Goal: Task Accomplishment & Management: Manage account settings

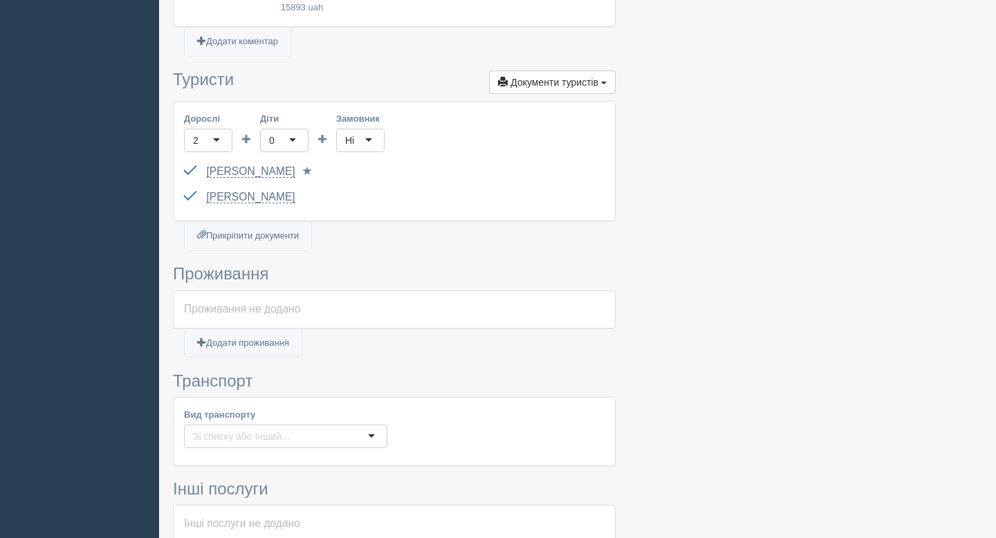
scroll to position [591, 0]
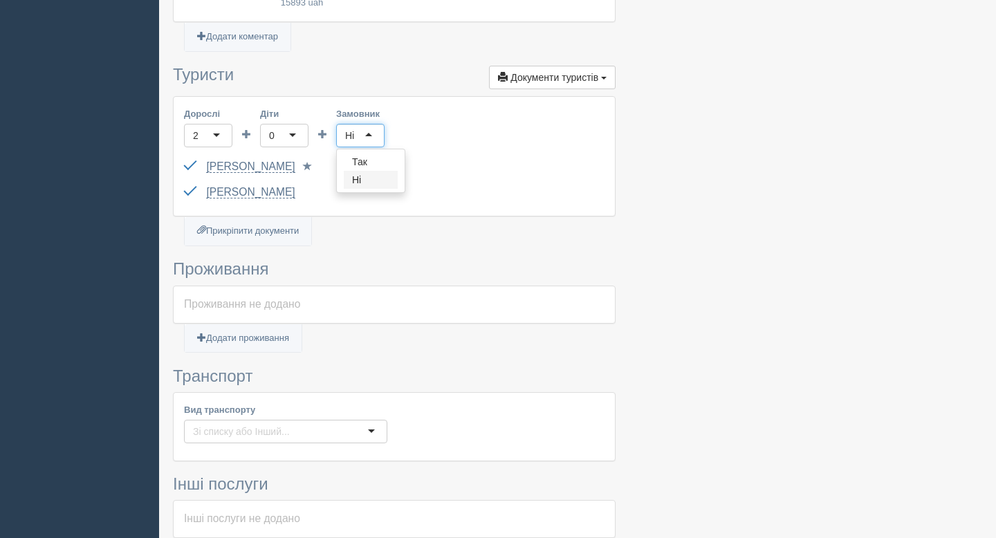
click at [361, 124] on div "Ні" at bounding box center [360, 136] width 48 height 24
click at [423, 154] on div "SIDOROVA YANA GF227002 до 02.03.2033 Паспорт 2 Обрати іншого..." at bounding box center [394, 167] width 421 height 26
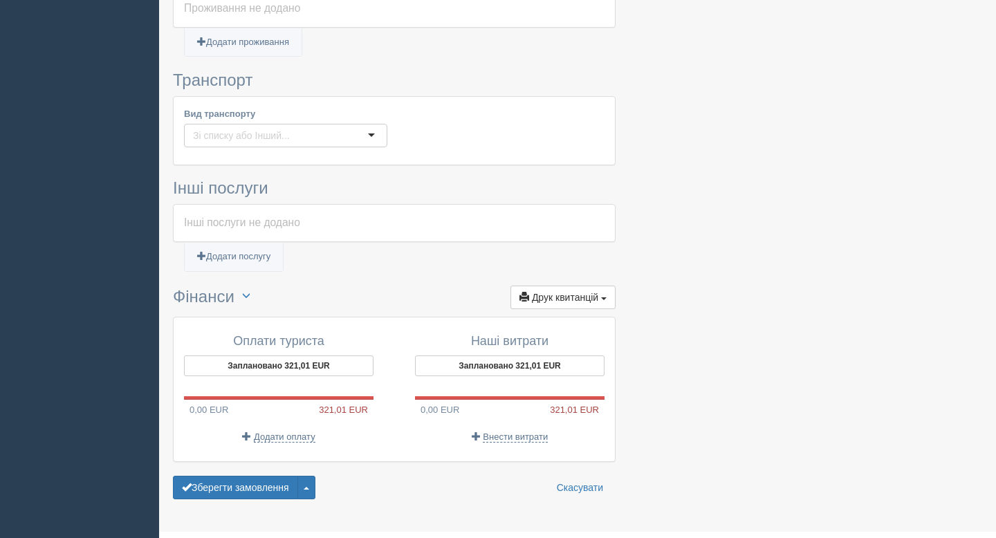
scroll to position [891, 0]
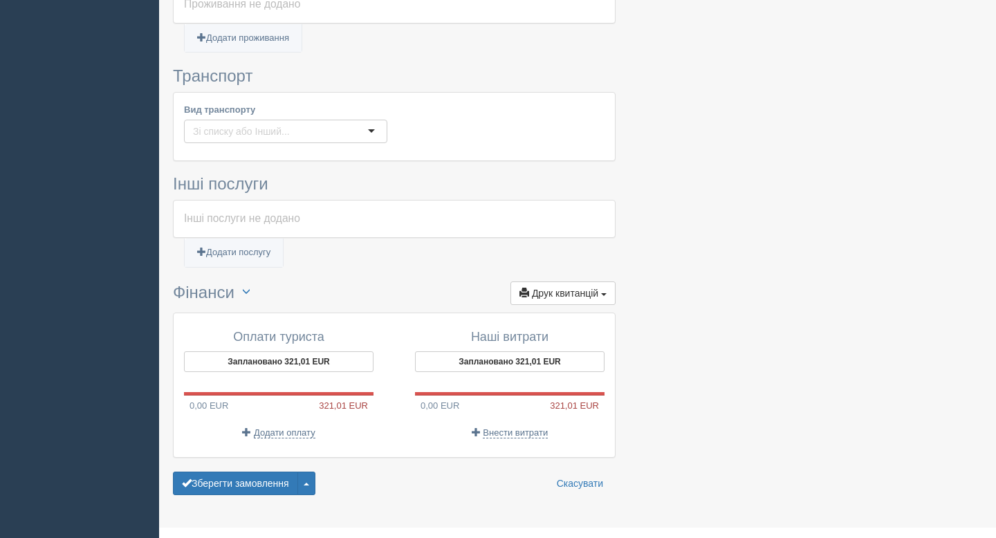
click at [282, 120] on div at bounding box center [285, 132] width 203 height 24
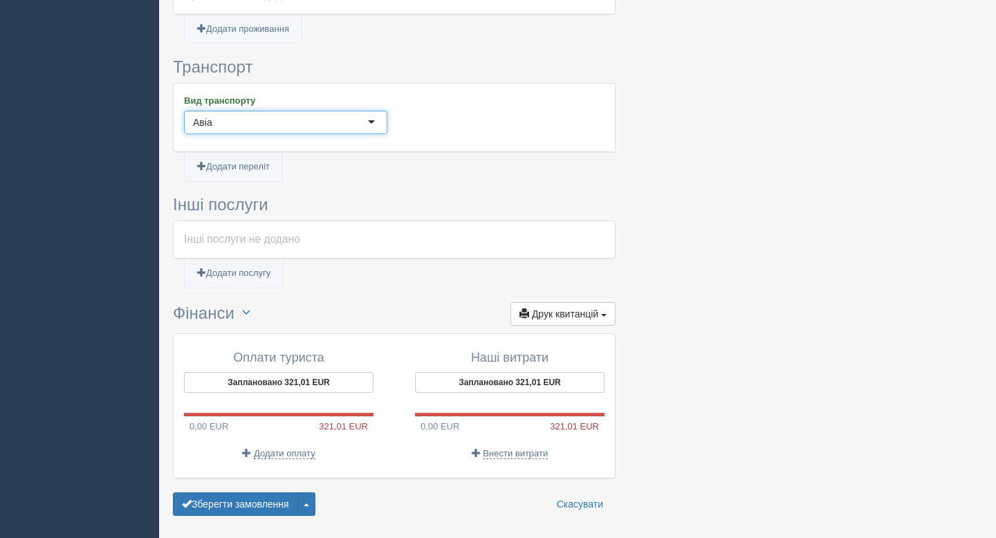
scroll to position [905, 0]
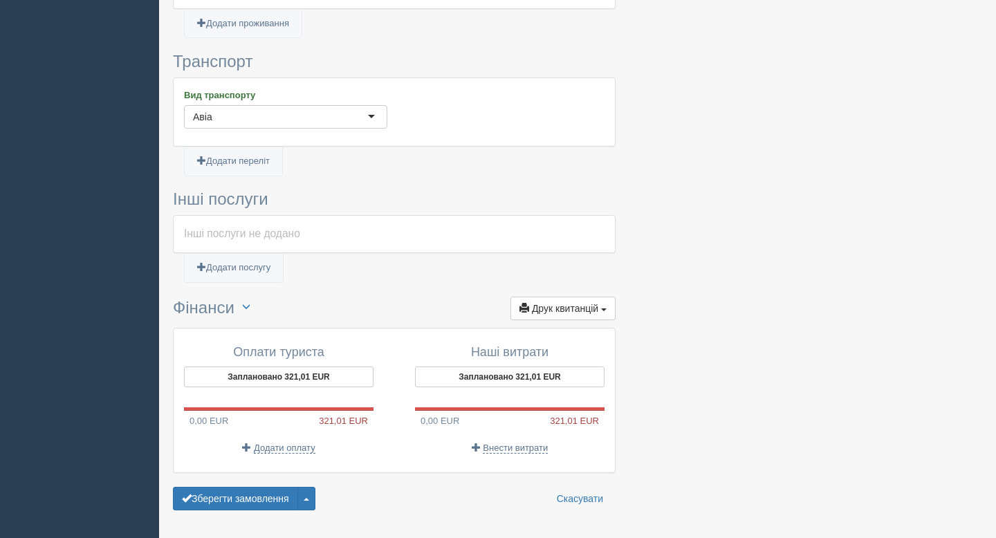
click at [237, 226] on div "Інші послуги не додано" at bounding box center [394, 234] width 421 height 16
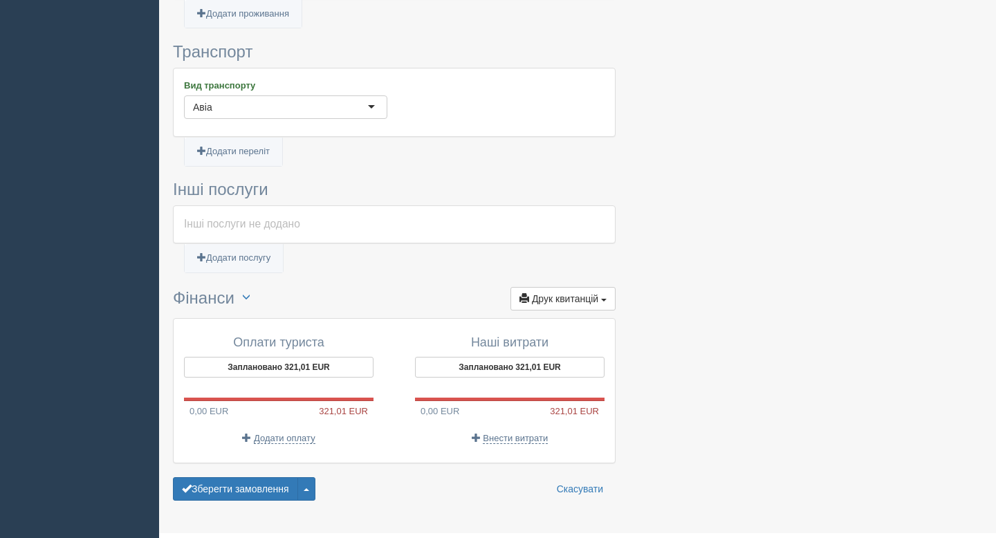
scroll to position [917, 0]
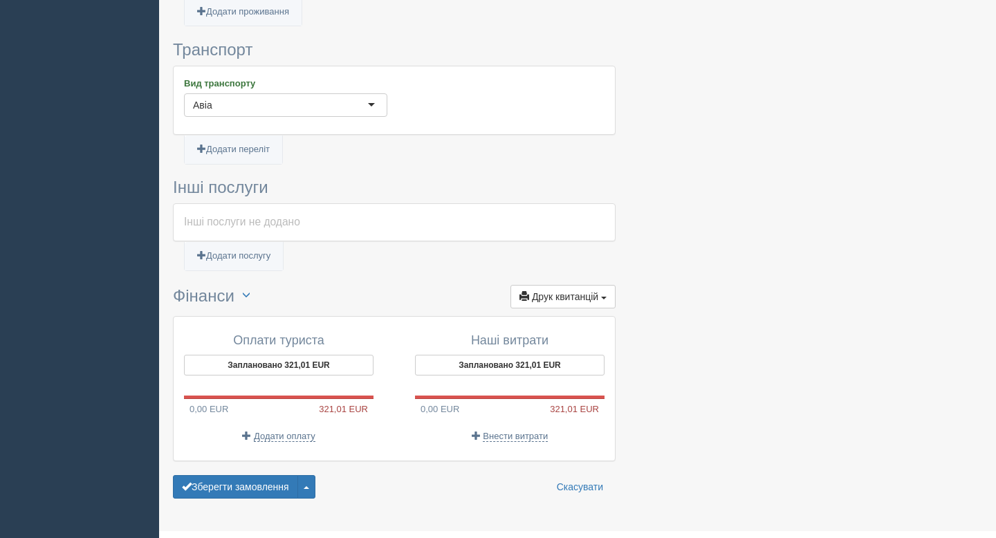
click at [231, 208] on div "Інші послуги не додано" at bounding box center [394, 222] width 441 height 37
click at [226, 242] on link "Додати послугу" at bounding box center [234, 256] width 98 height 28
select select
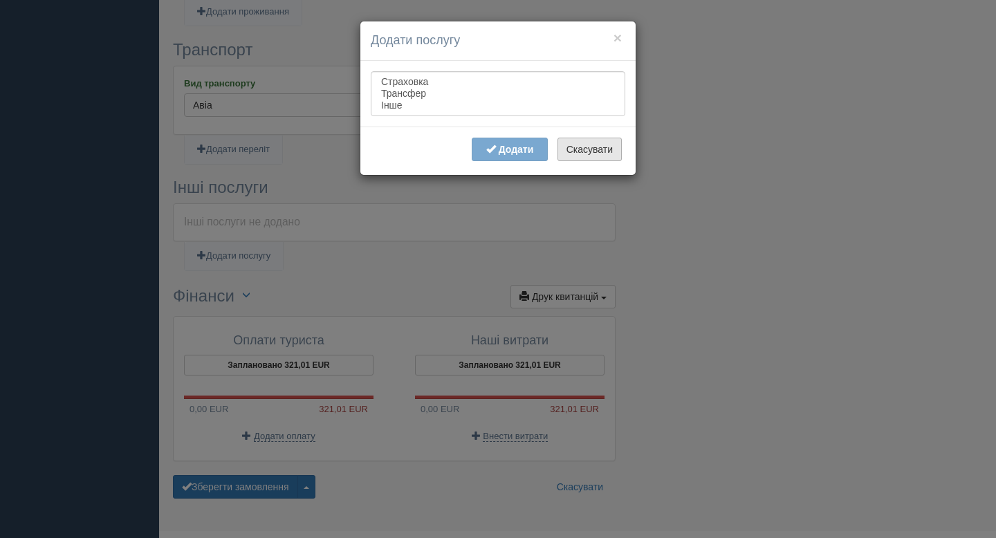
click at [605, 153] on button "Скасувати" at bounding box center [590, 150] width 64 height 24
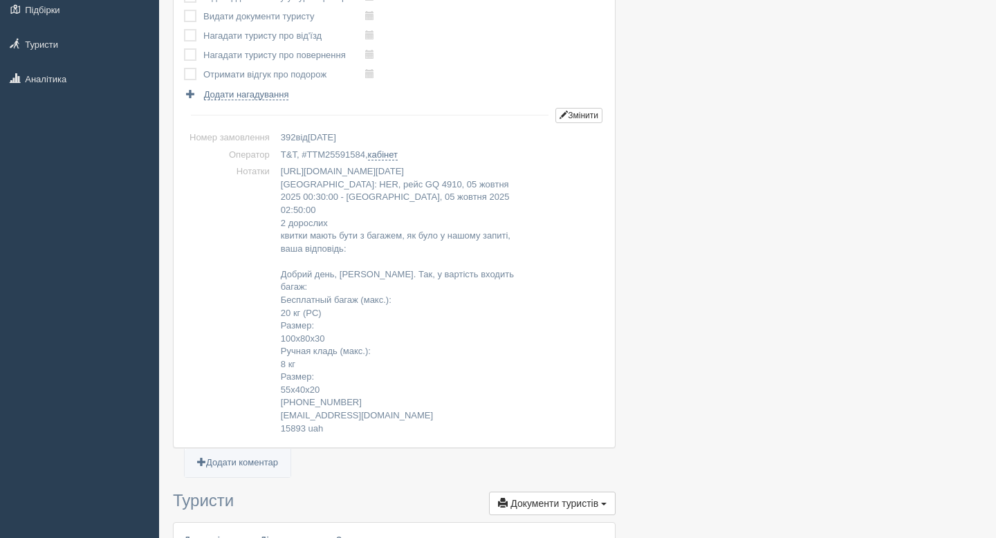
scroll to position [0, 0]
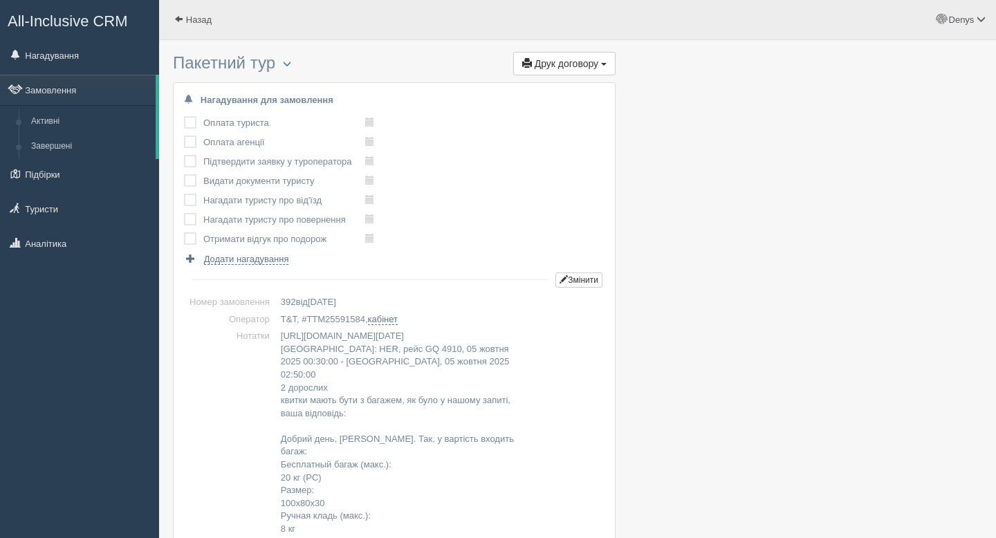
click at [203, 120] on td "Оплата туриста" at bounding box center [284, 122] width 162 height 19
click at [184, 116] on label at bounding box center [184, 116] width 0 height 0
click at [0, 0] on input "checkbox" at bounding box center [0, 0] width 0 height 0
click at [184, 136] on label at bounding box center [184, 136] width 0 height 0
click at [0, 0] on input "checkbox" at bounding box center [0, 0] width 0 height 0
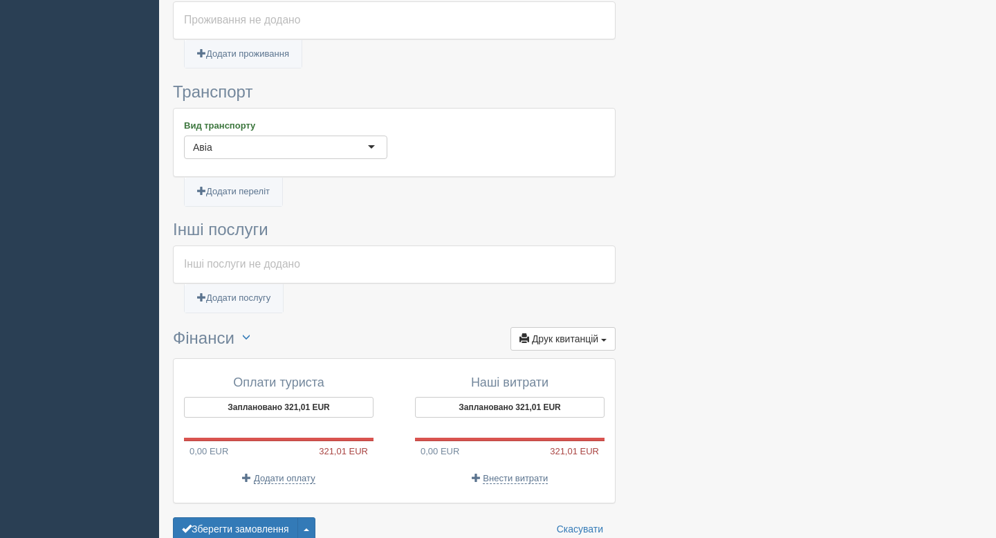
scroll to position [921, 0]
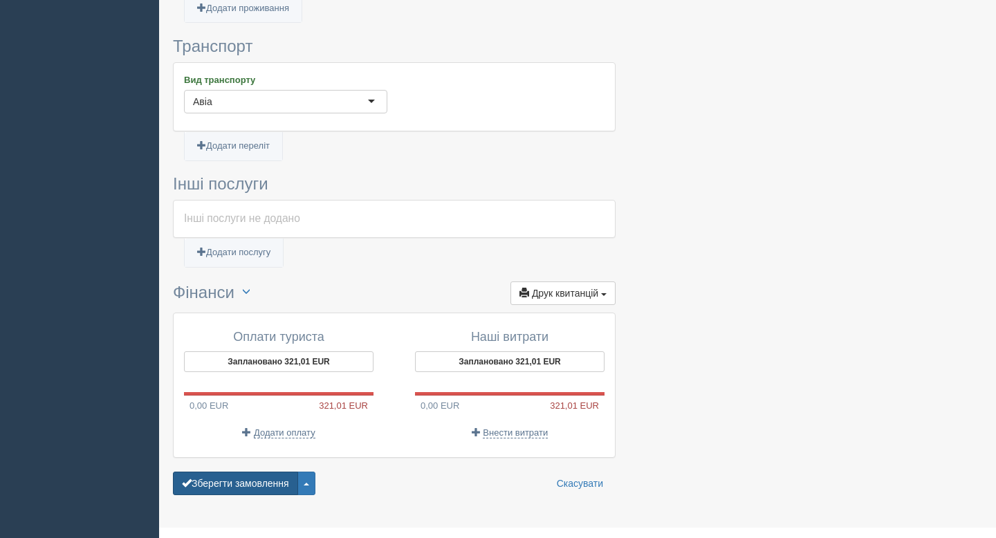
click at [224, 472] on button "Зберегти замовлення" at bounding box center [235, 484] width 125 height 24
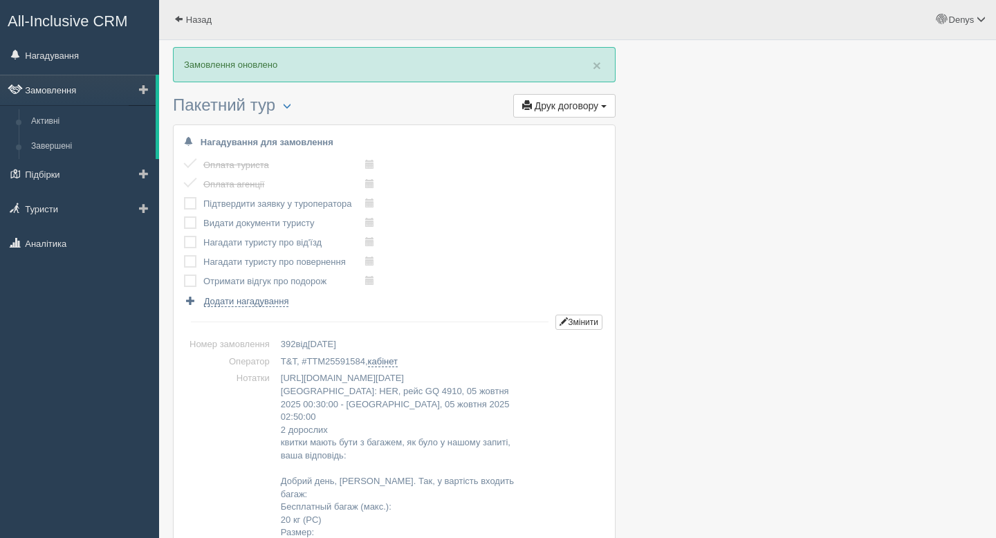
click at [89, 86] on link "Замовлення" at bounding box center [78, 90] width 156 height 30
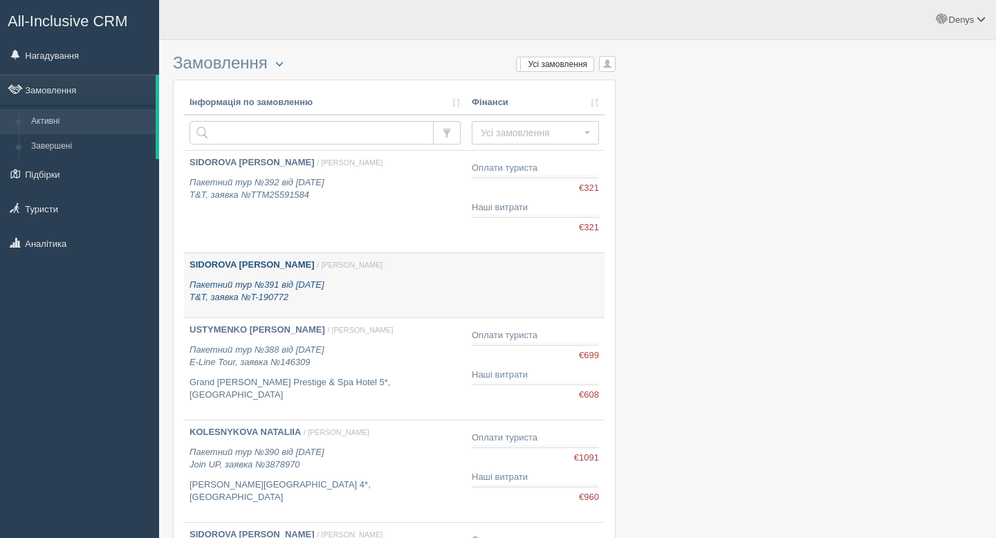
click at [383, 278] on div "SIDOROVA YANA / Denys V. Пакетний тур №391 від 30.09.2025 T&T, заявка №T-190772" at bounding box center [325, 282] width 271 height 46
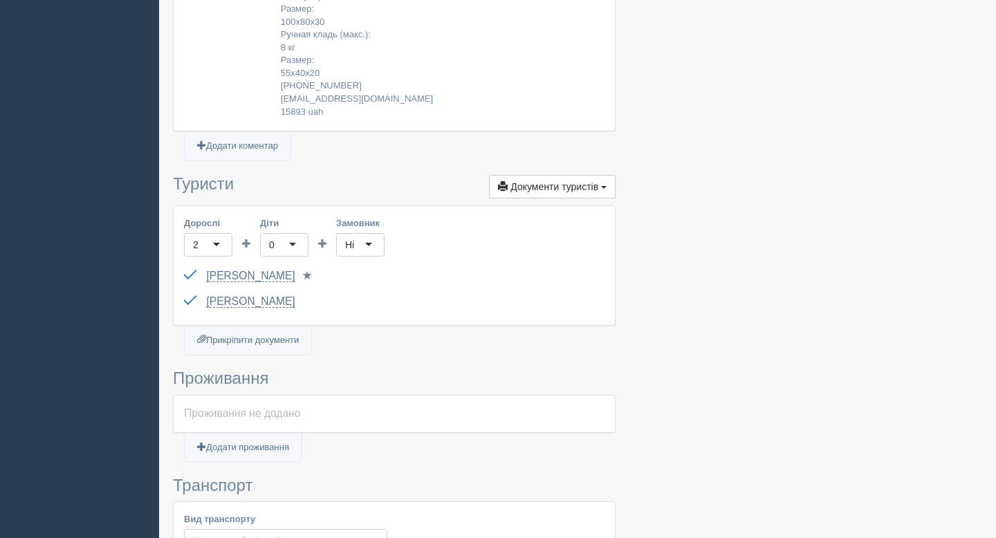
scroll to position [836, 0]
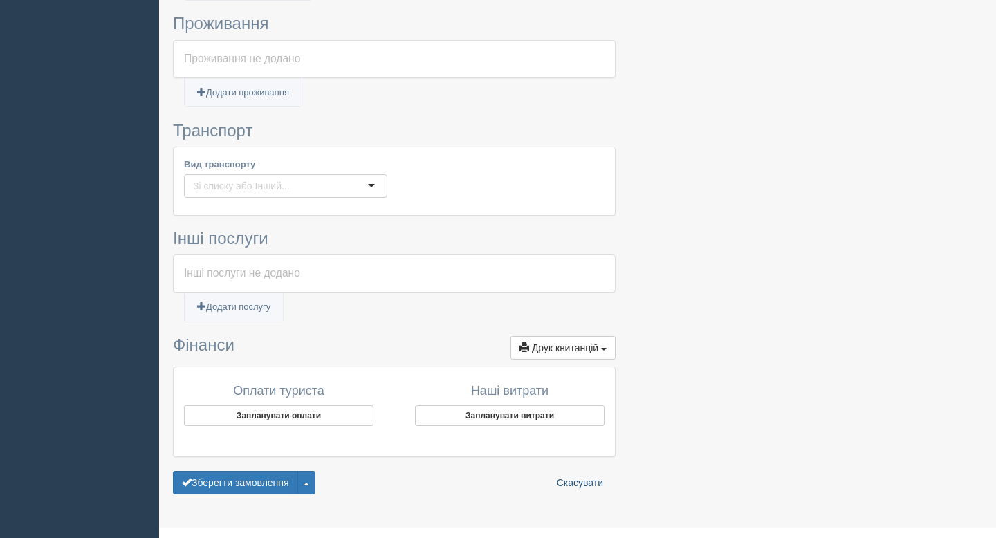
click at [587, 471] on link "Скасувати" at bounding box center [580, 483] width 64 height 24
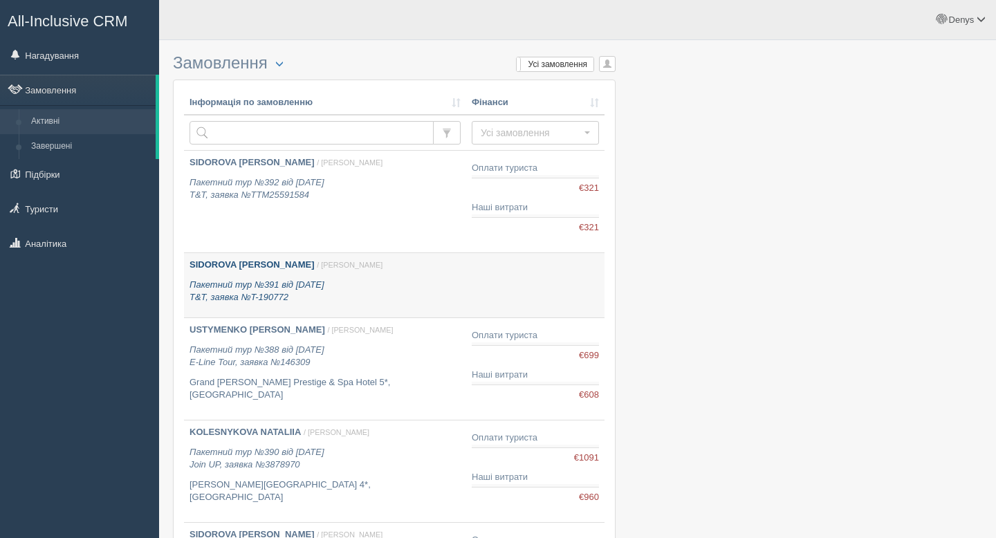
click at [387, 272] on p "SIDOROVA YANA / Denys V." at bounding box center [325, 265] width 271 height 13
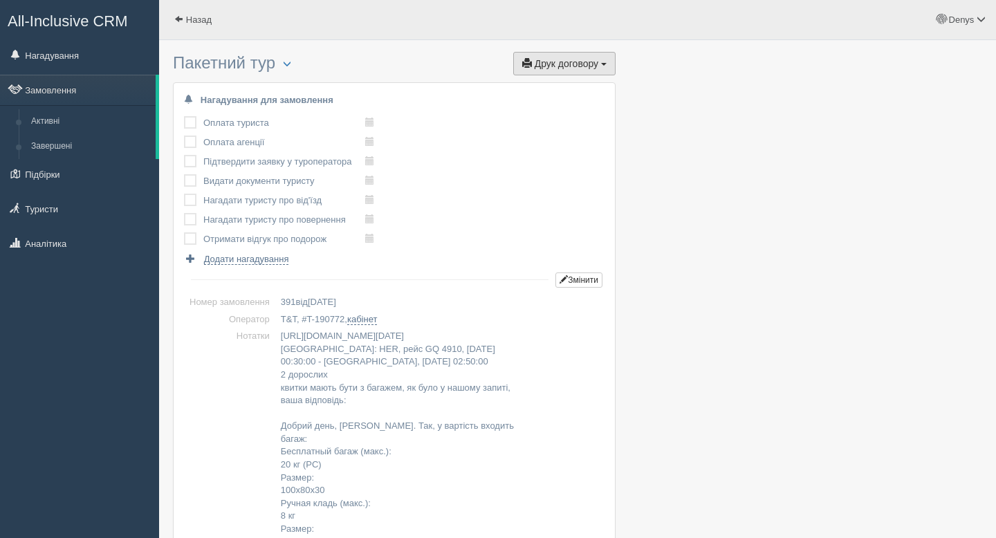
click at [575, 66] on span "Друк договору" at bounding box center [567, 63] width 64 height 11
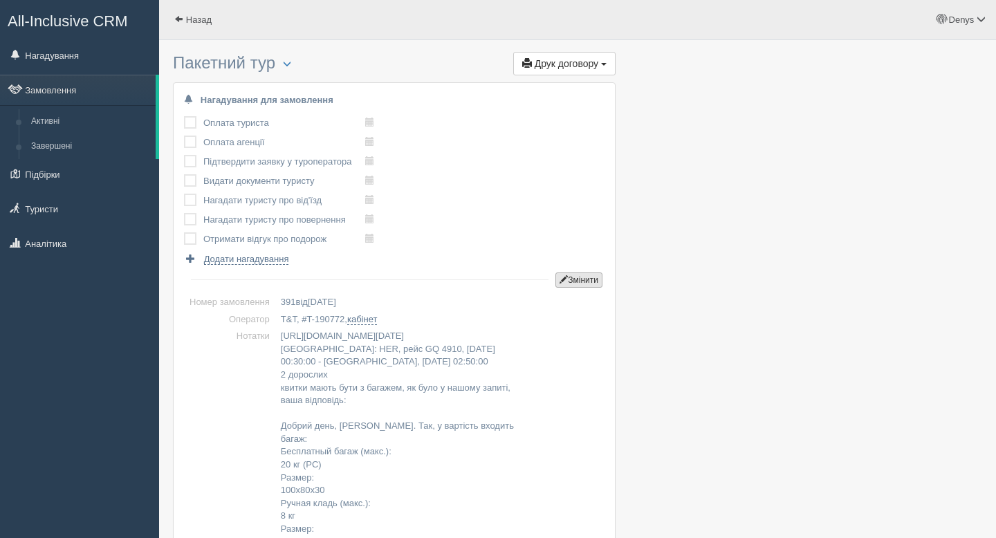
click at [573, 275] on button "Змінити" at bounding box center [578, 280] width 47 height 15
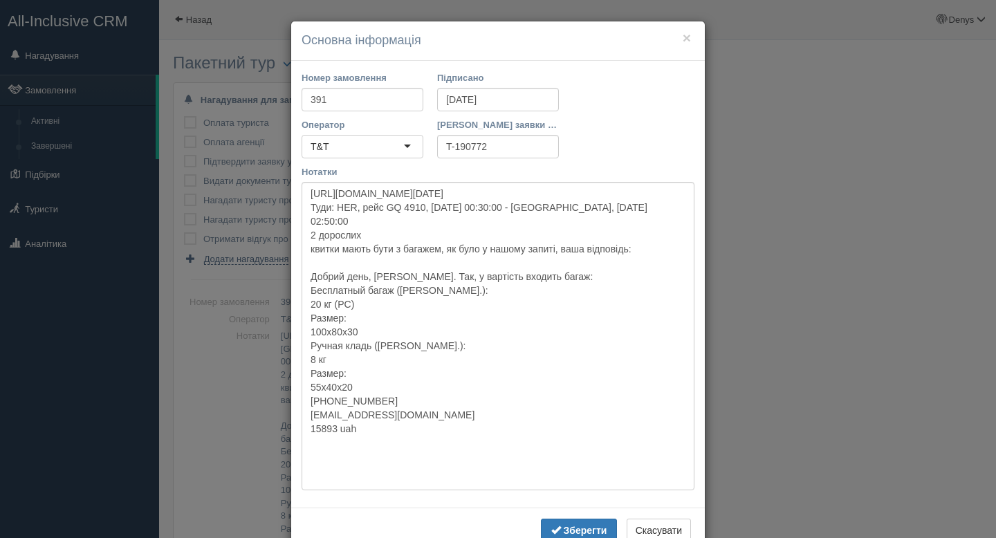
scroll to position [39, 0]
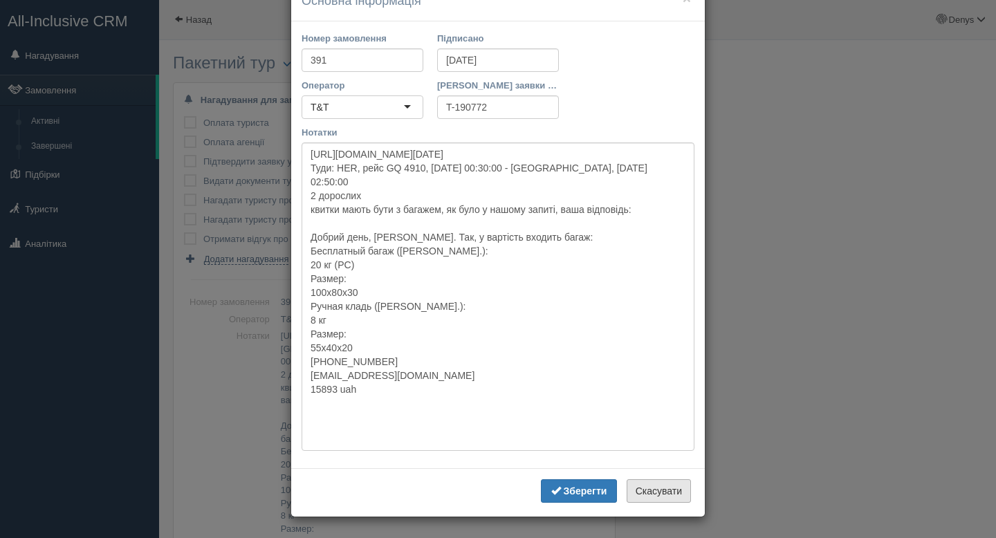
click at [645, 487] on button "Скасувати" at bounding box center [659, 491] width 64 height 24
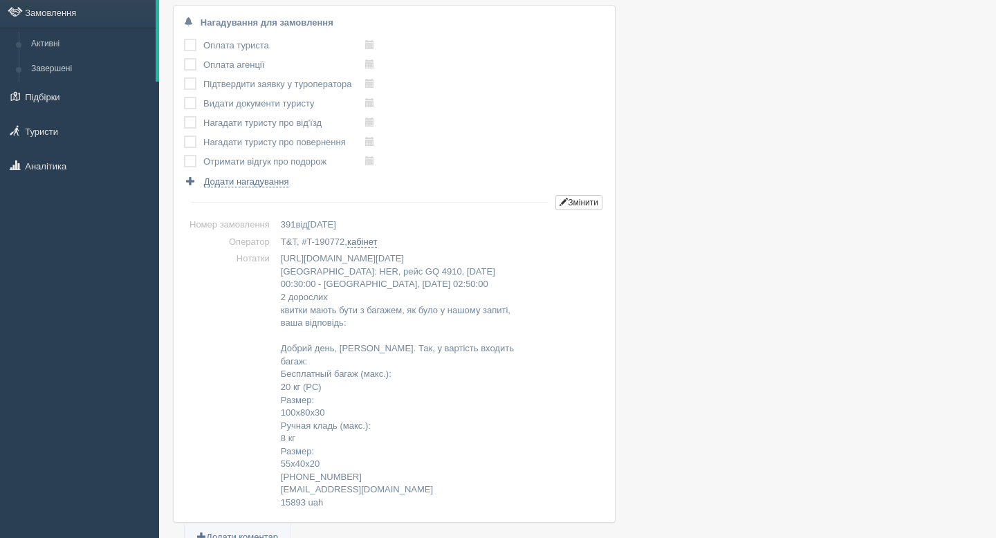
scroll to position [0, 0]
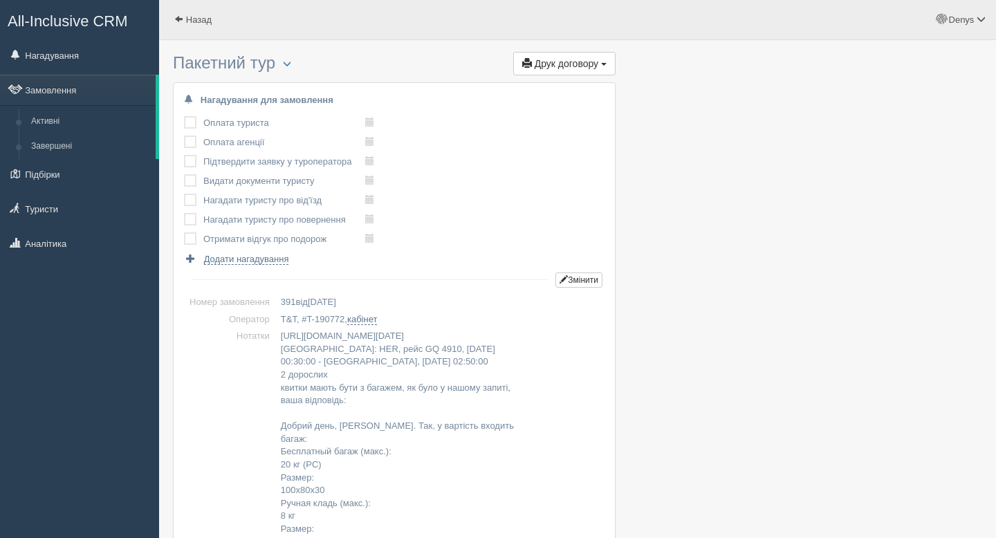
click at [286, 74] on div at bounding box center [394, 74] width 443 height 3
click at [289, 67] on span "button" at bounding box center [287, 63] width 8 height 8
click at [318, 182] on link "Видалити замовлення" at bounding box center [354, 189] width 157 height 23
click at [291, 66] on span "button" at bounding box center [287, 63] width 8 height 8
click at [312, 190] on link "Видалити замовлення" at bounding box center [354, 189] width 157 height 23
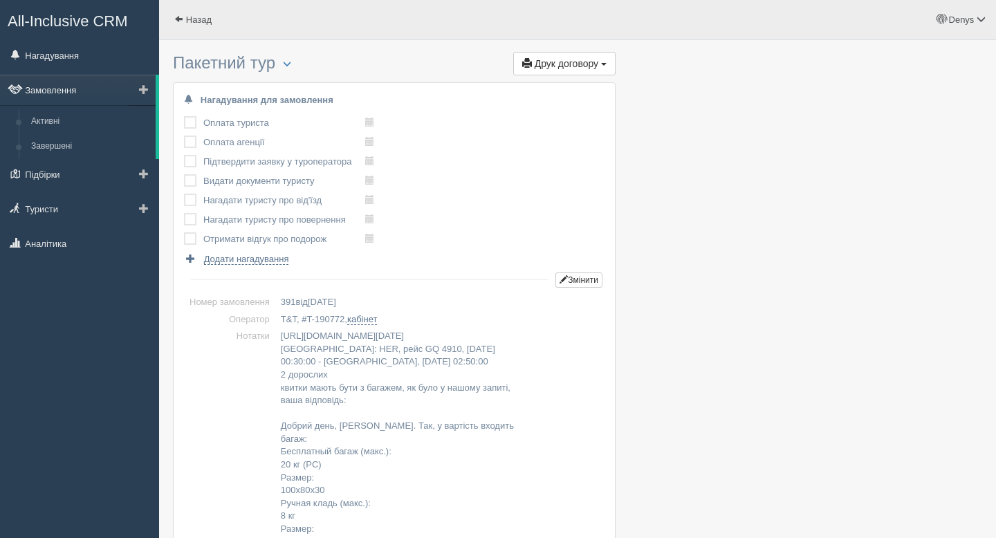
click at [62, 99] on link "Замовлення" at bounding box center [78, 90] width 156 height 30
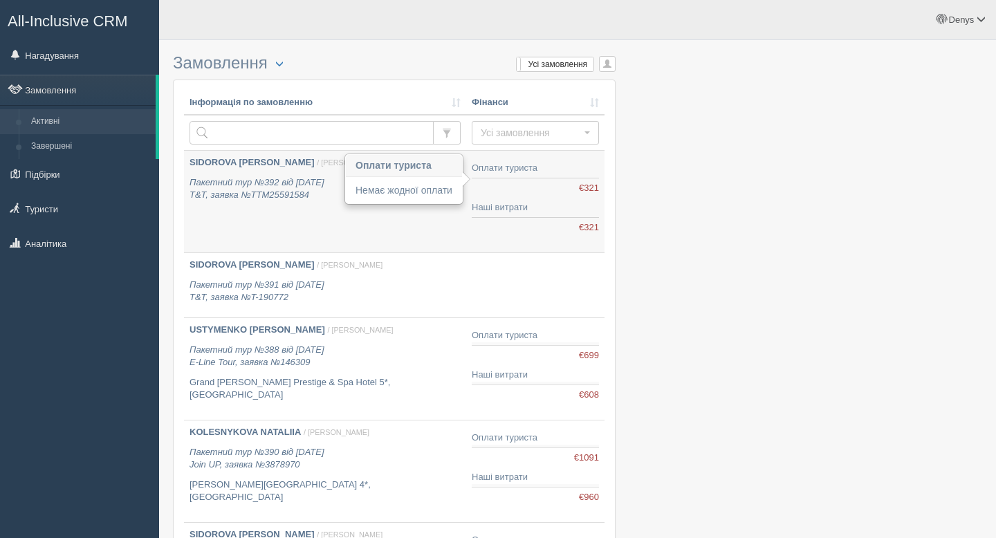
click at [529, 183] on div "€0,00 €321" at bounding box center [535, 188] width 127 height 13
click at [499, 167] on div "Оплати туриста" at bounding box center [535, 168] width 127 height 13
click at [569, 189] on div "€0,00 €321" at bounding box center [535, 188] width 127 height 13
click at [284, 182] on icon "Пакетний тур №392 від 30.09.2025 T&T, заявка №TTM25591584" at bounding box center [257, 189] width 135 height 24
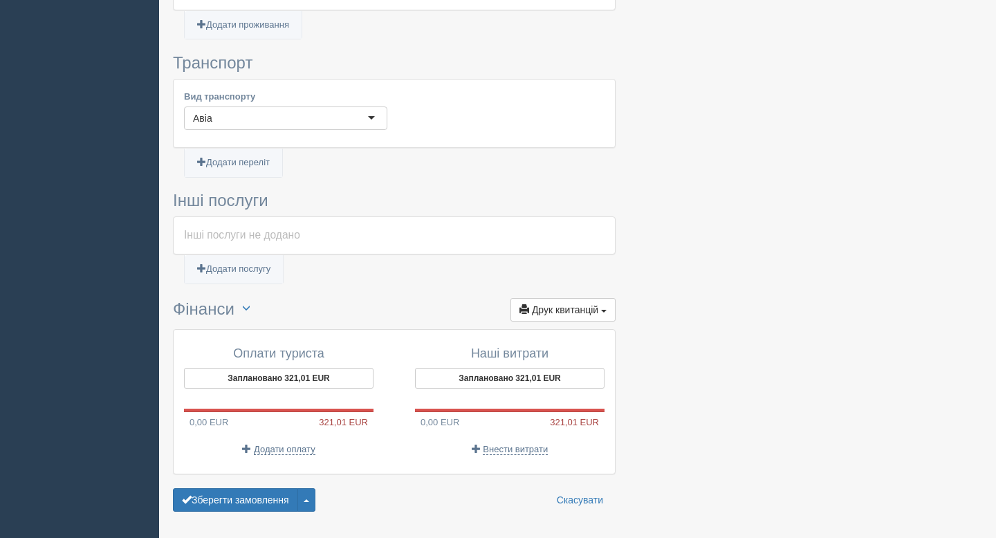
scroll to position [921, 0]
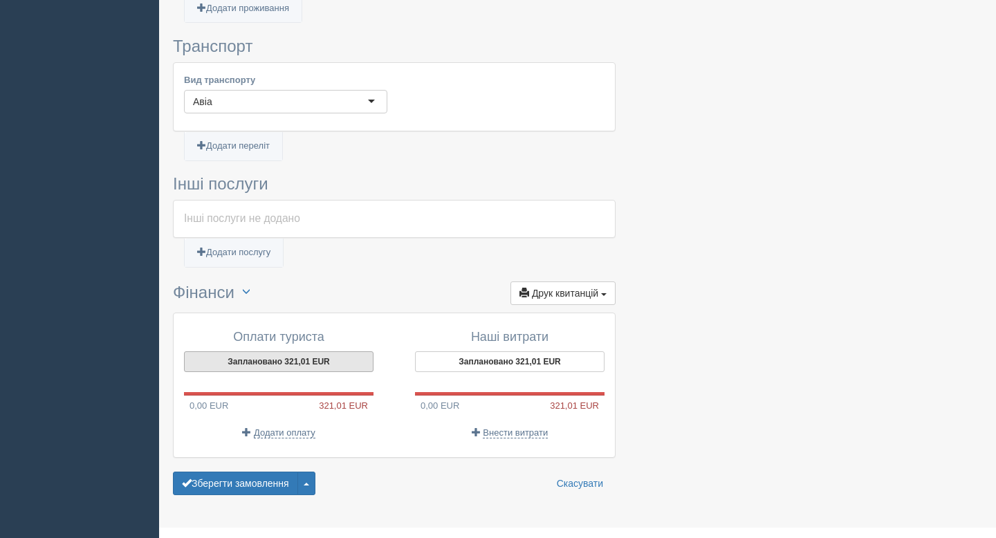
click at [270, 351] on button "Заплановано 321,01 EUR" at bounding box center [279, 361] width 190 height 21
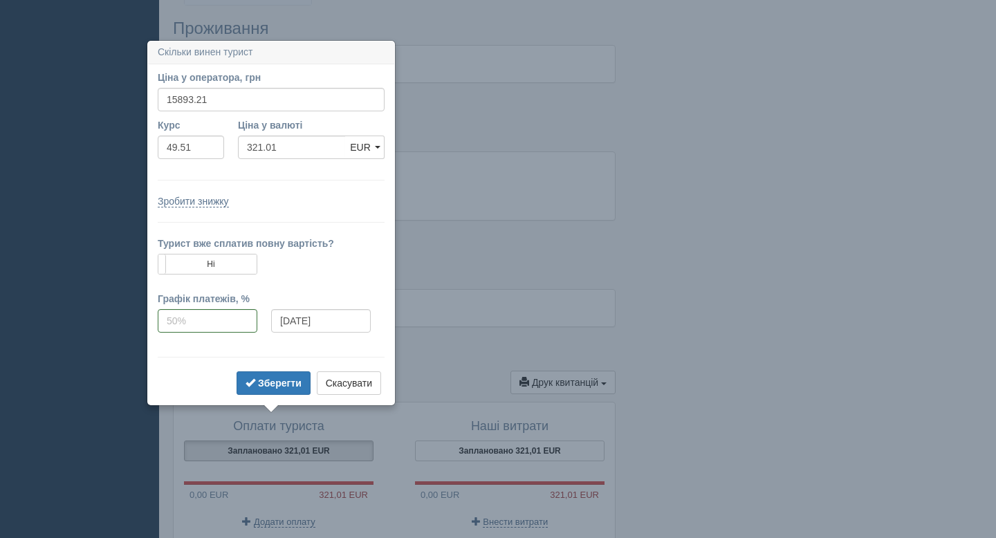
scroll to position [827, 0]
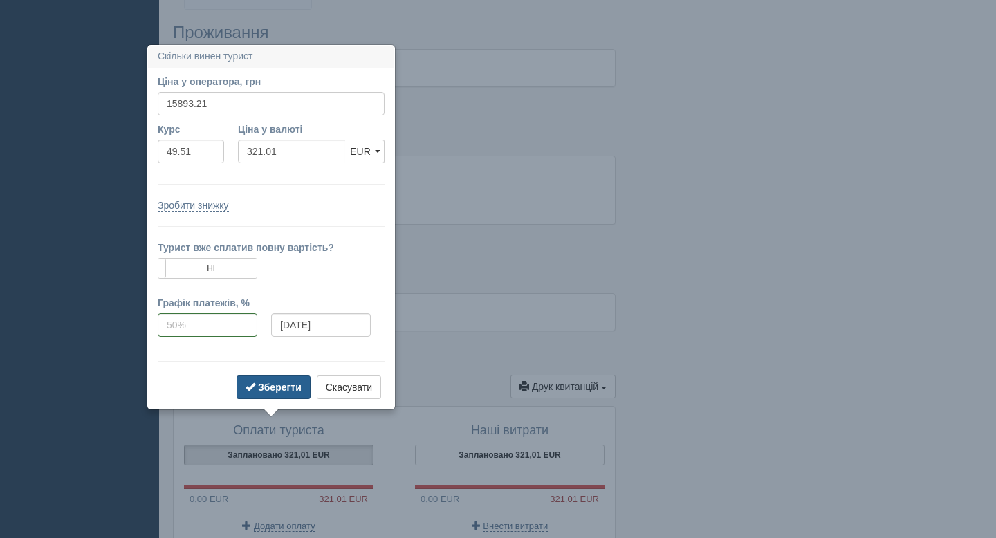
click at [282, 383] on b "Зберегти" at bounding box center [280, 387] width 44 height 11
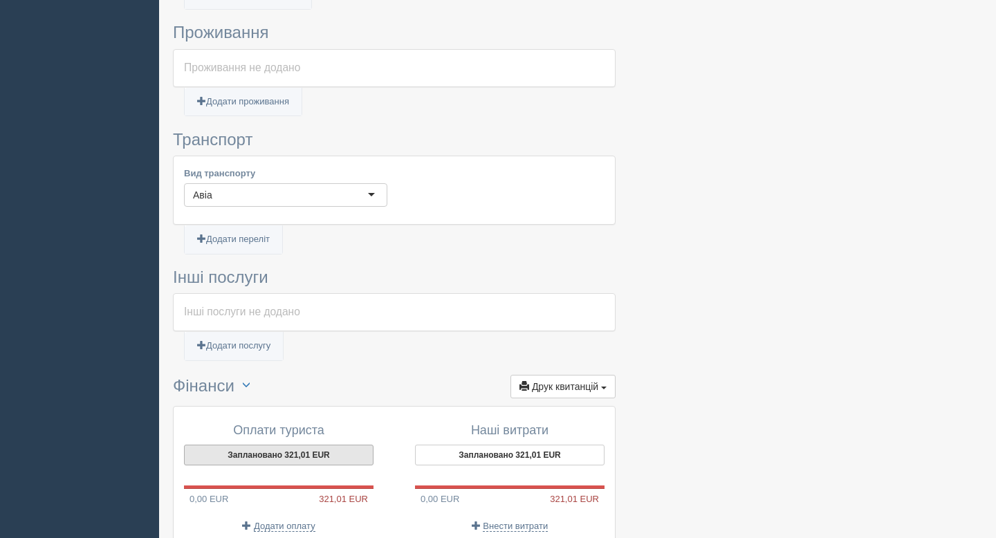
click at [318, 445] on button "Заплановано 321,01 EUR" at bounding box center [279, 455] width 190 height 21
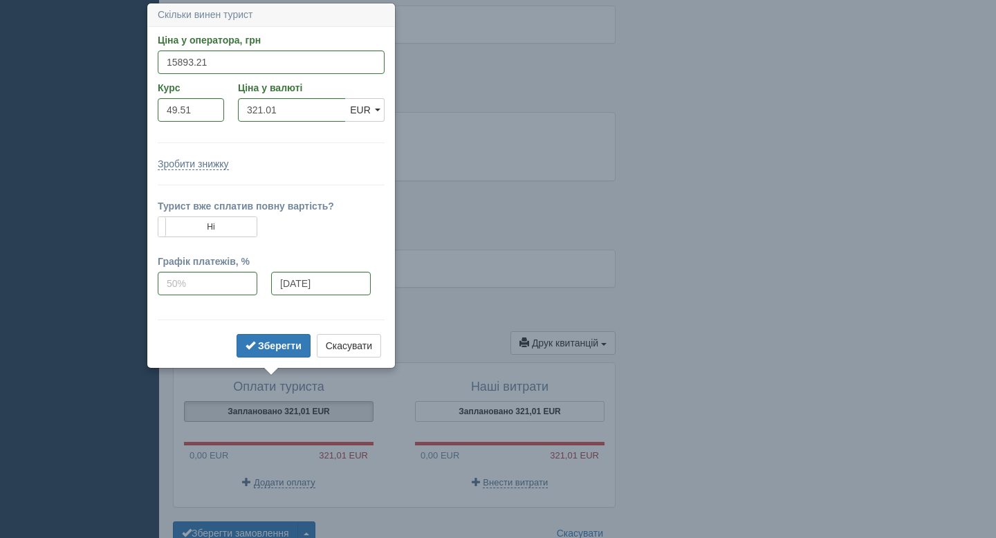
scroll to position [874, 0]
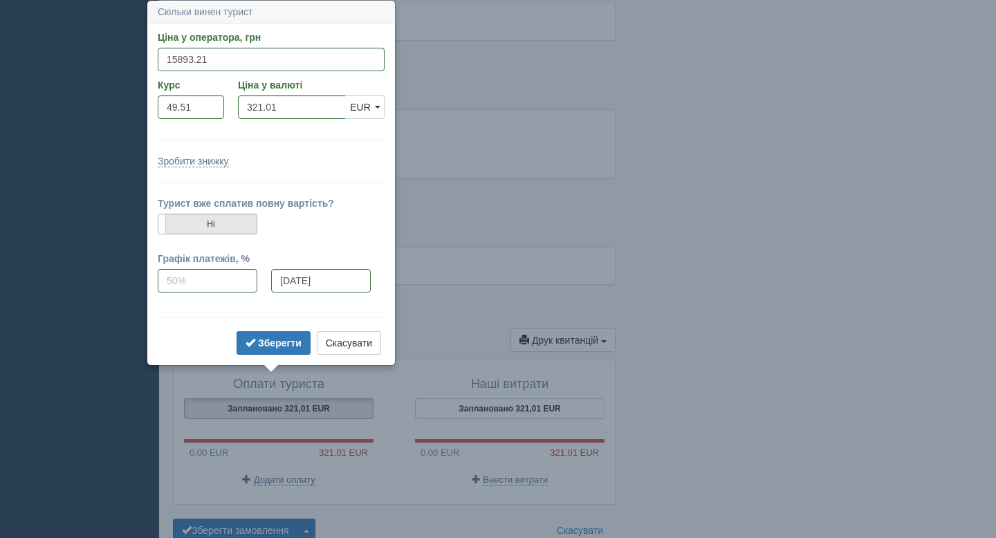
click at [230, 219] on label "Ні" at bounding box center [207, 223] width 98 height 19
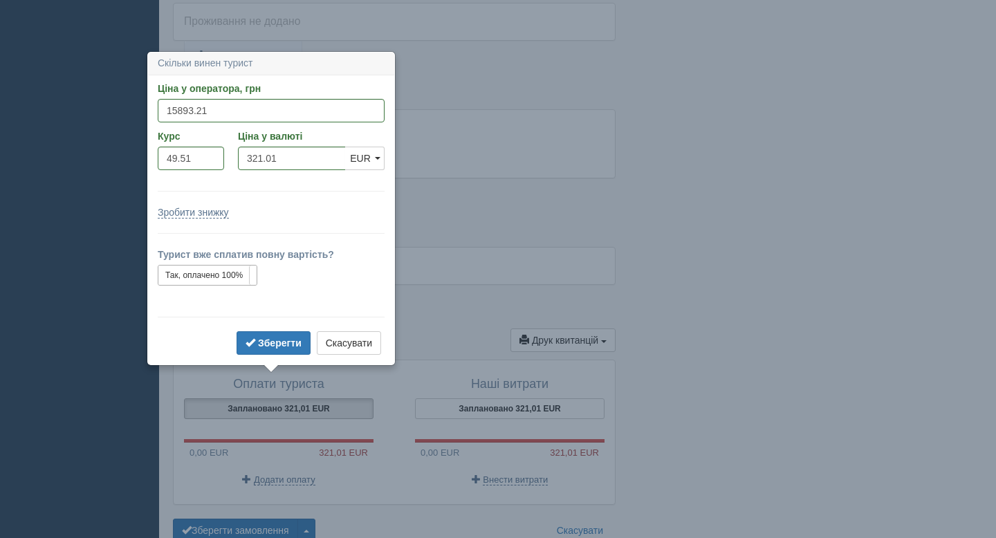
scroll to position [921, 0]
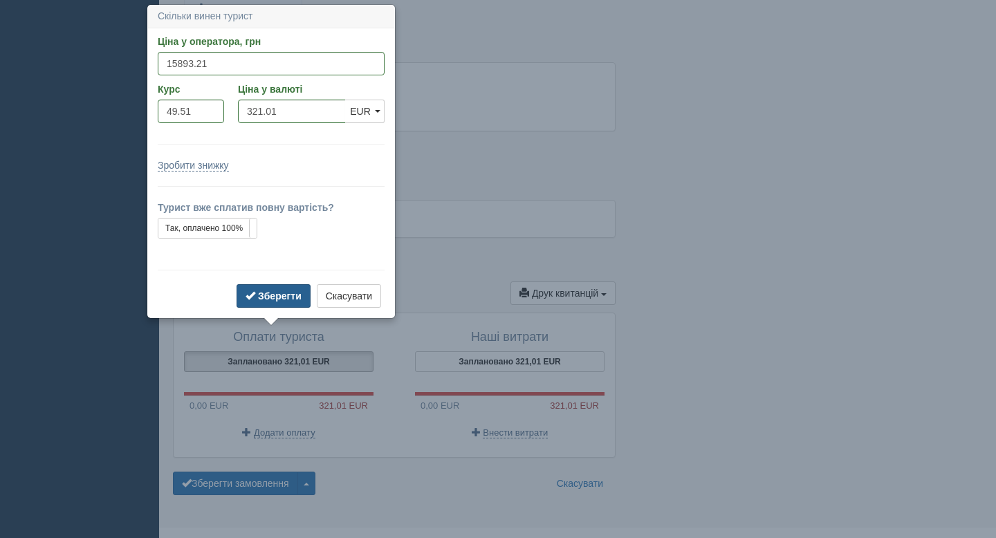
click at [277, 298] on b "Зберегти" at bounding box center [280, 296] width 44 height 11
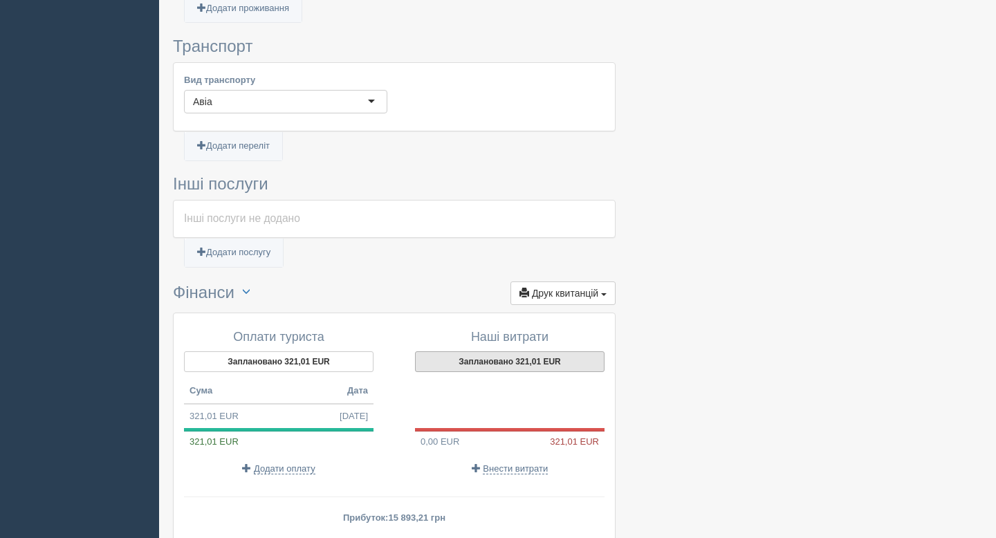
click at [512, 351] on button "Заплановано 321,01 EUR" at bounding box center [510, 361] width 190 height 21
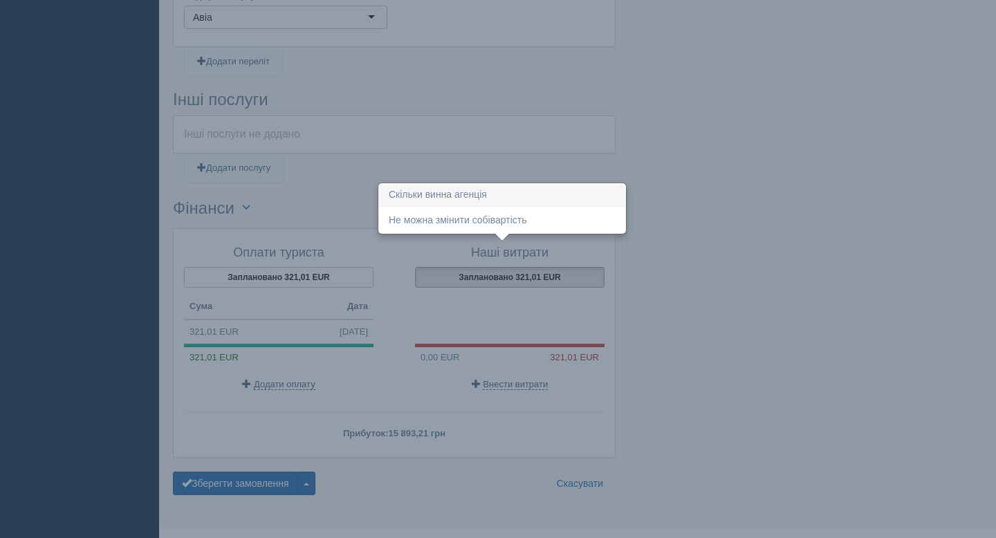
click at [466, 270] on div "Наші витрати Заплановано 321,01 EUR 0,00 EUR 321,01 EUR Внести витрати" at bounding box center [502, 318] width 217 height 158
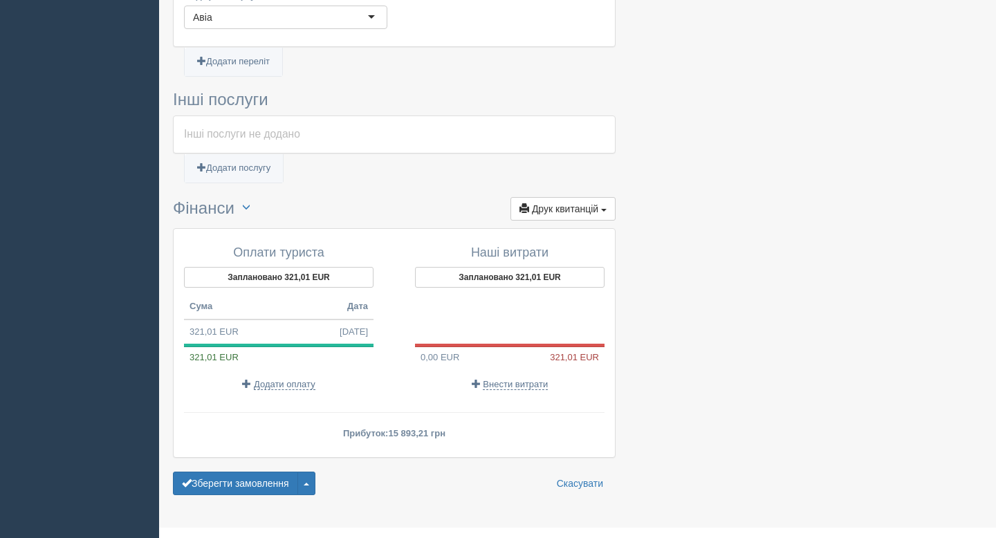
click at [486, 344] on div at bounding box center [510, 345] width 190 height 3
click at [519, 378] on p "Внести витрати" at bounding box center [510, 384] width 190 height 13
click at [517, 379] on span "Внести витрати" at bounding box center [515, 384] width 65 height 11
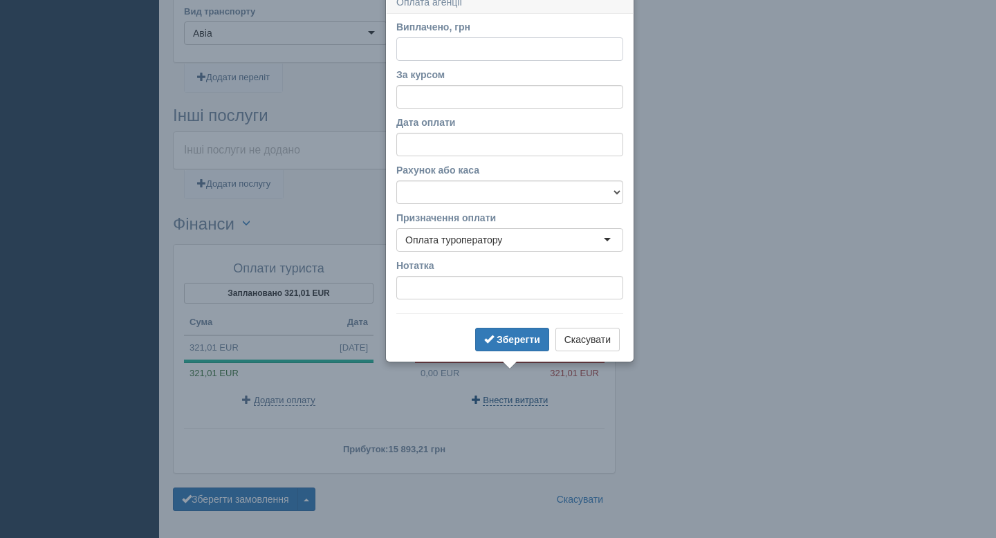
scroll to position [979, 0]
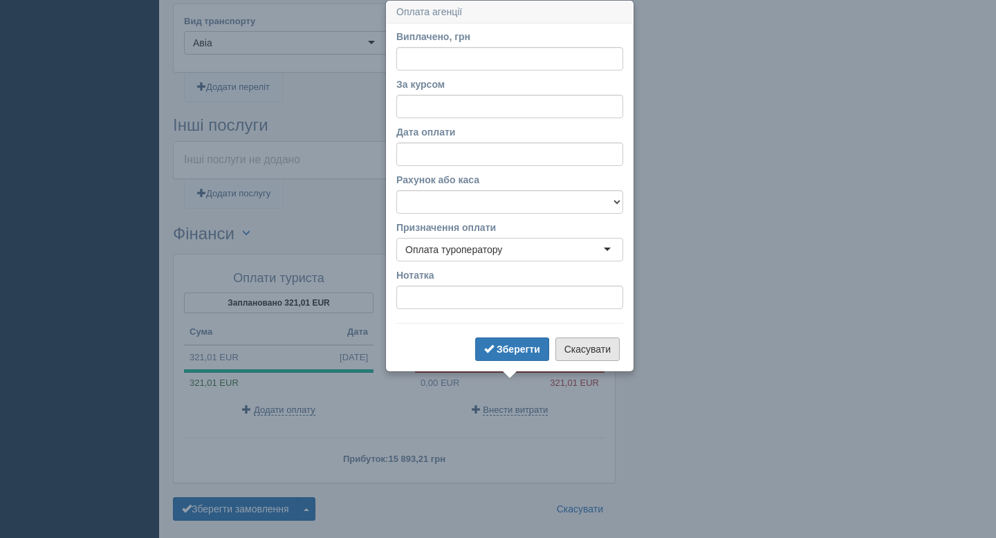
click at [579, 360] on button "Скасувати" at bounding box center [587, 350] width 64 height 24
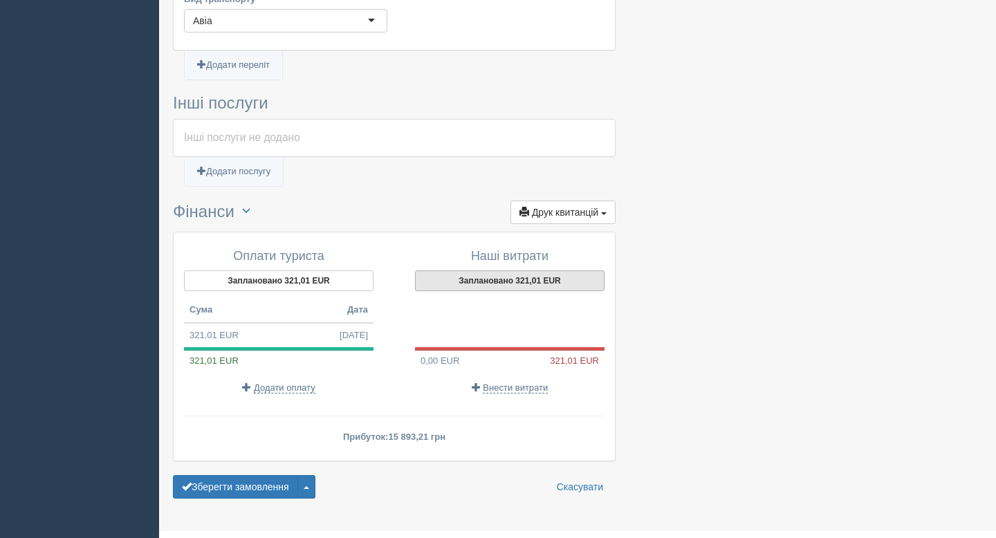
click at [510, 270] on button "Заплановано 321,01 EUR" at bounding box center [510, 280] width 190 height 21
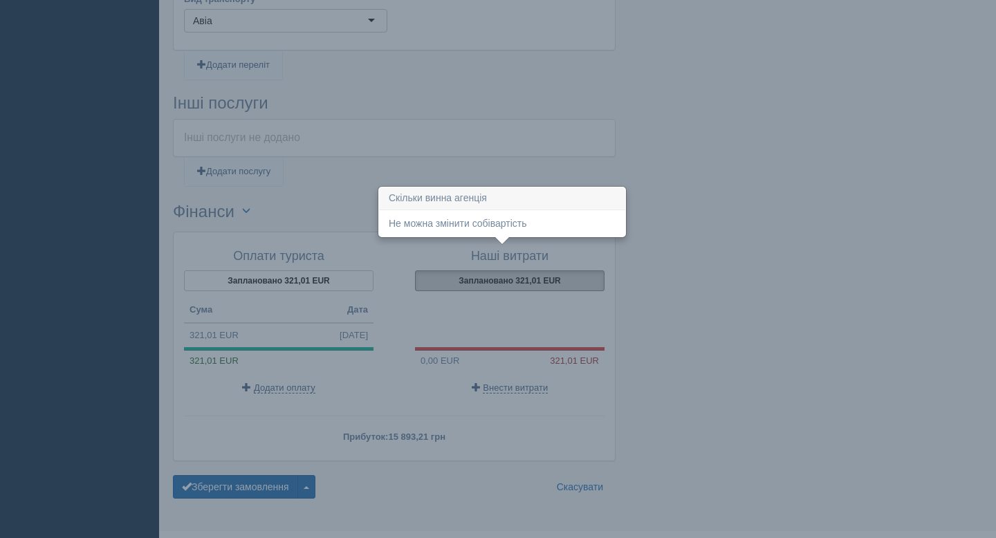
scroll to position [1005, 0]
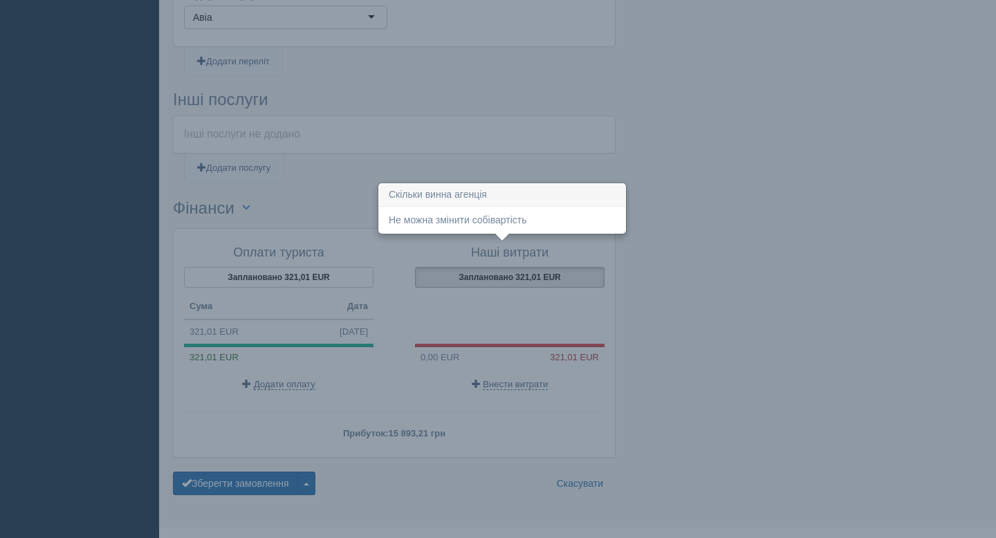
click at [460, 264] on div "Наші витрати Заплановано 321,01 EUR 0,00 EUR 321,01 EUR Внести витрати" at bounding box center [502, 318] width 217 height 158
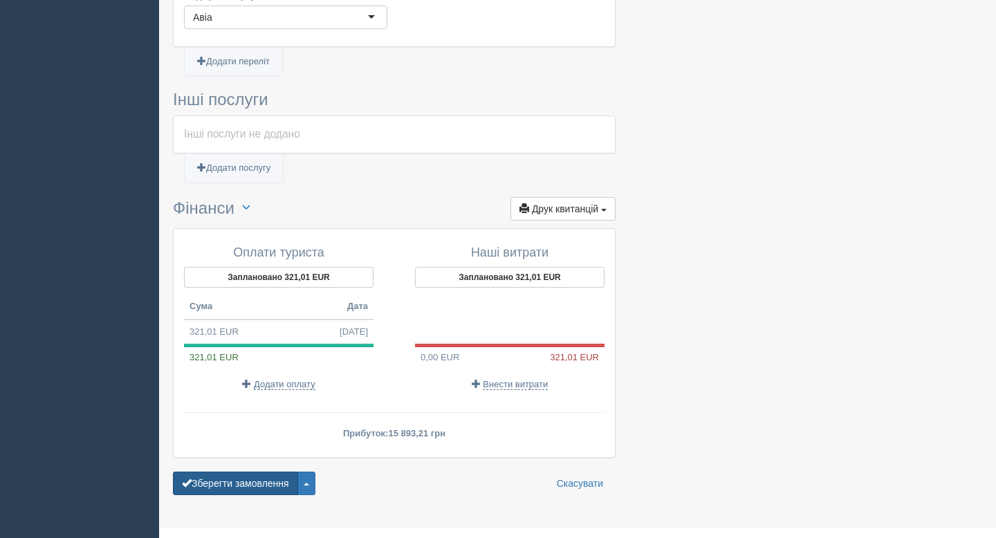
click at [297, 472] on button "Зберегти замовлення" at bounding box center [235, 484] width 125 height 24
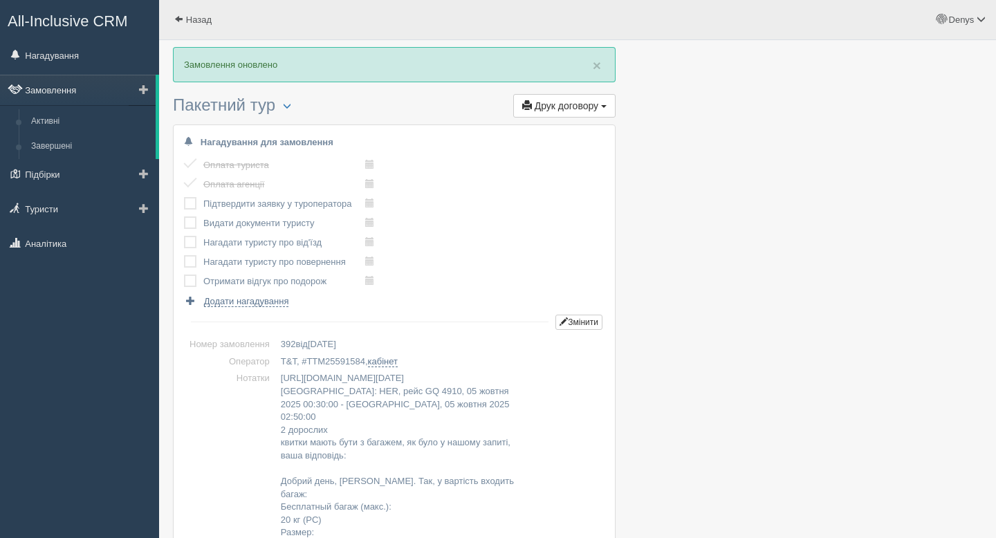
click at [85, 86] on link "Замовлення" at bounding box center [78, 90] width 156 height 30
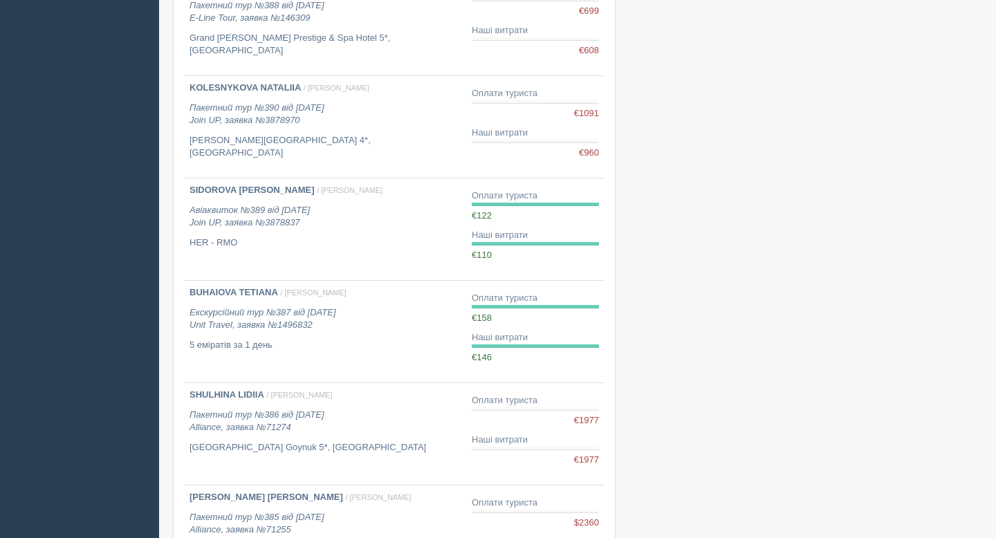
scroll to position [351, 0]
